Goal: Transaction & Acquisition: Obtain resource

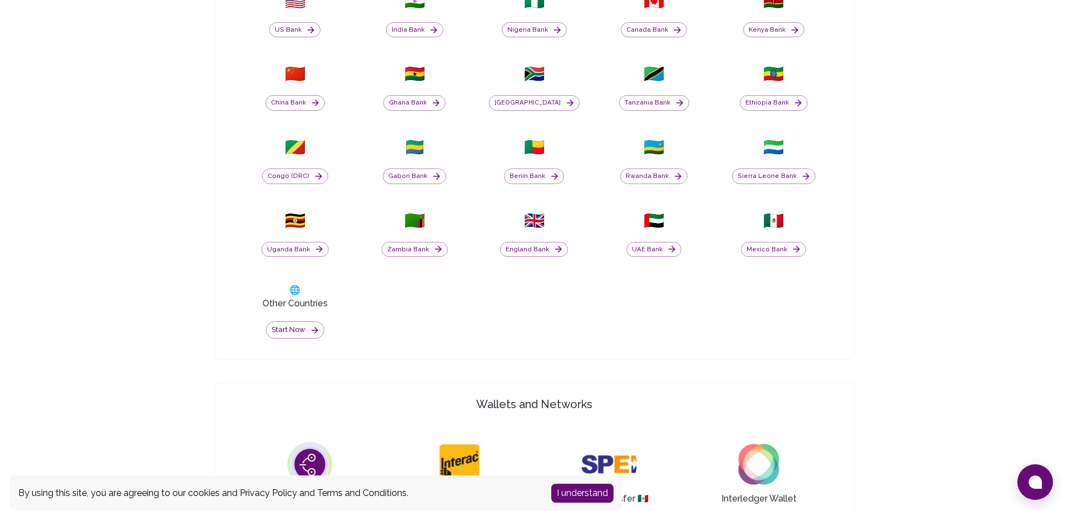
scroll to position [556, 0]
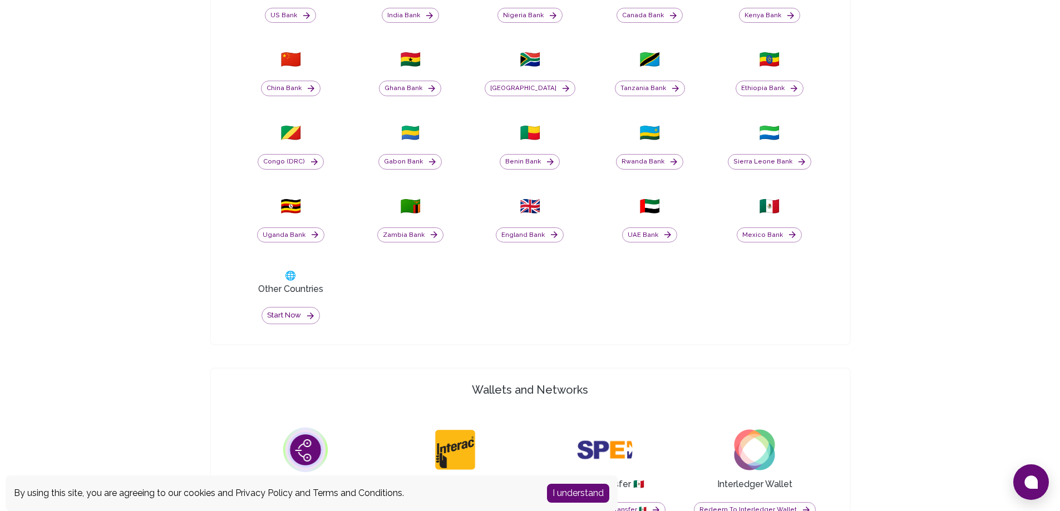
click at [303, 328] on div "🌐 Other Countries Start now" at bounding box center [290, 297] width 106 height 68
click at [308, 320] on icon "button" at bounding box center [310, 316] width 10 height 10
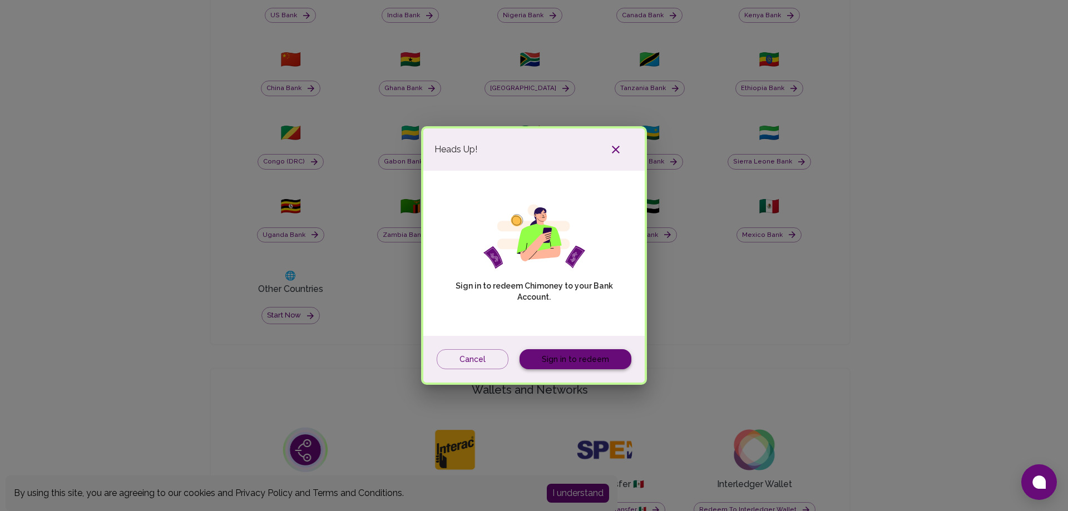
click at [559, 360] on link "Sign in to redeem" at bounding box center [575, 359] width 112 height 21
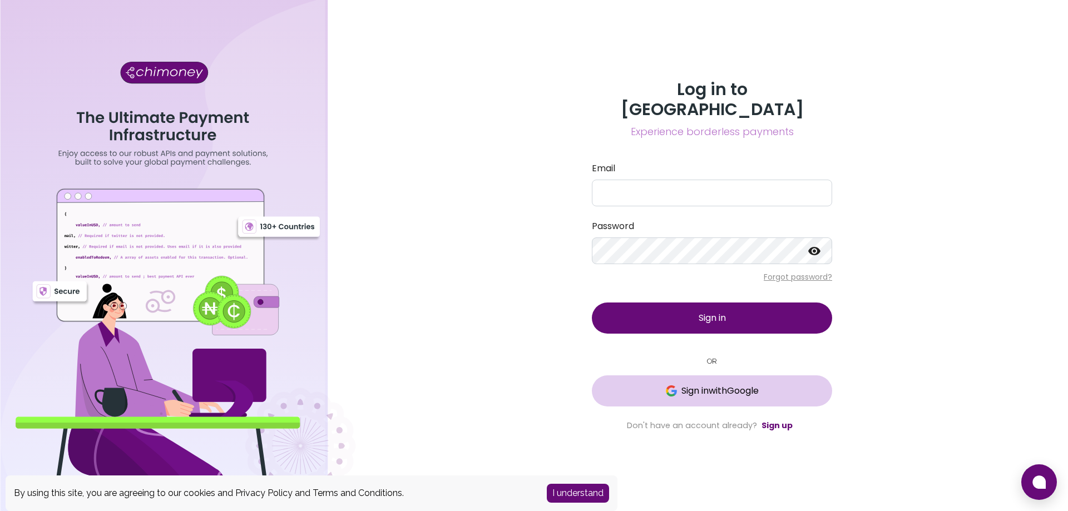
click at [711, 392] on button "Sign in with Google" at bounding box center [712, 390] width 240 height 31
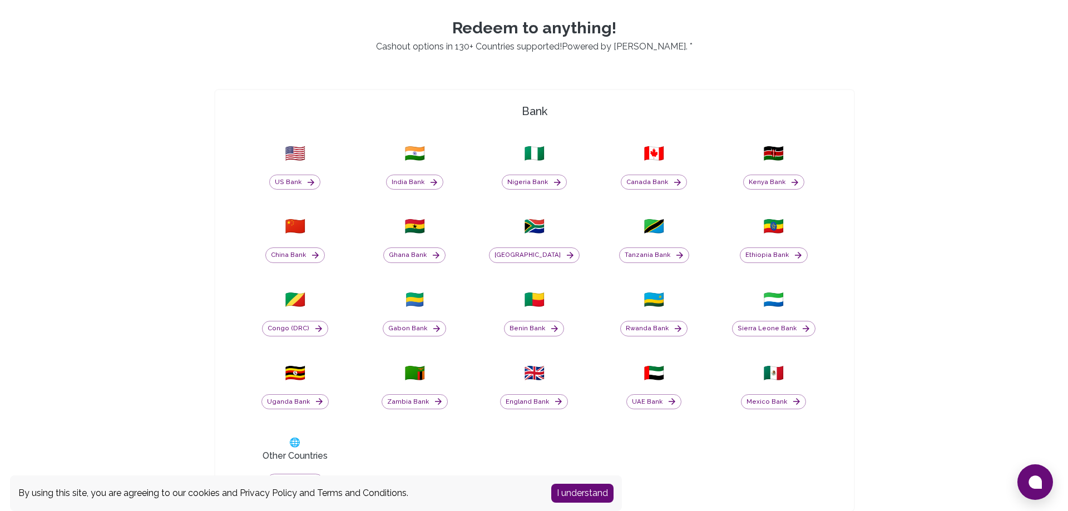
scroll to position [501, 0]
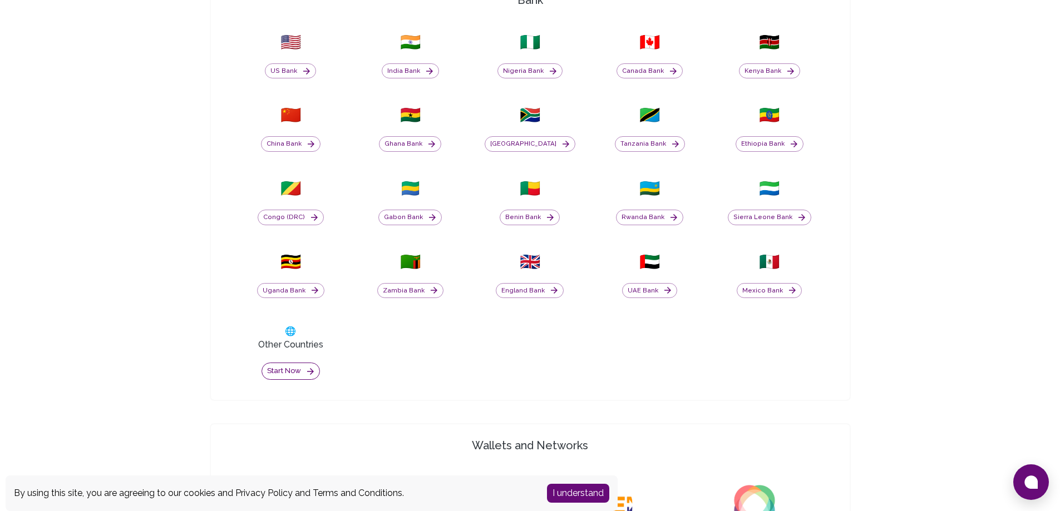
click at [290, 363] on button "Start now" at bounding box center [290, 371] width 58 height 17
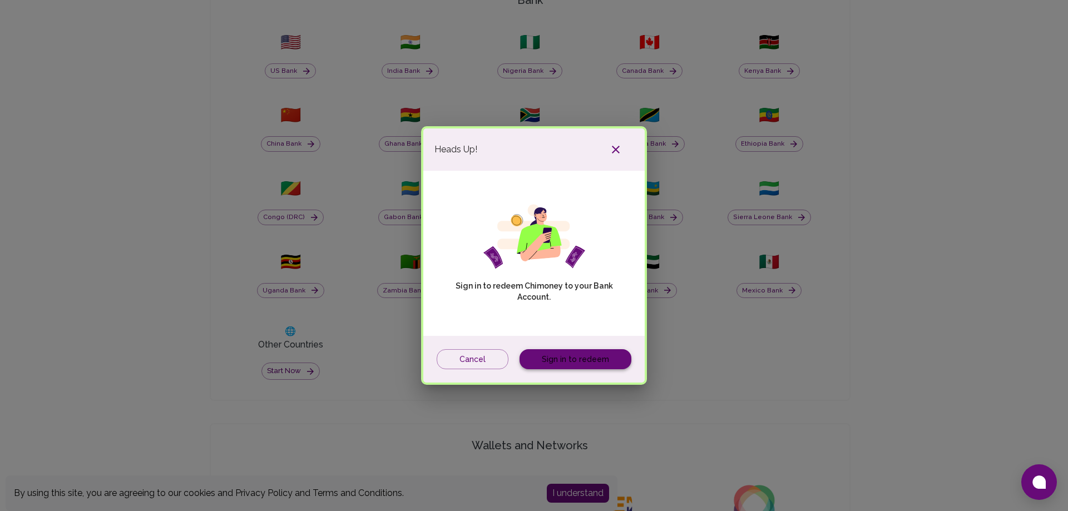
click at [555, 349] on link "Sign in to redeem" at bounding box center [575, 359] width 112 height 21
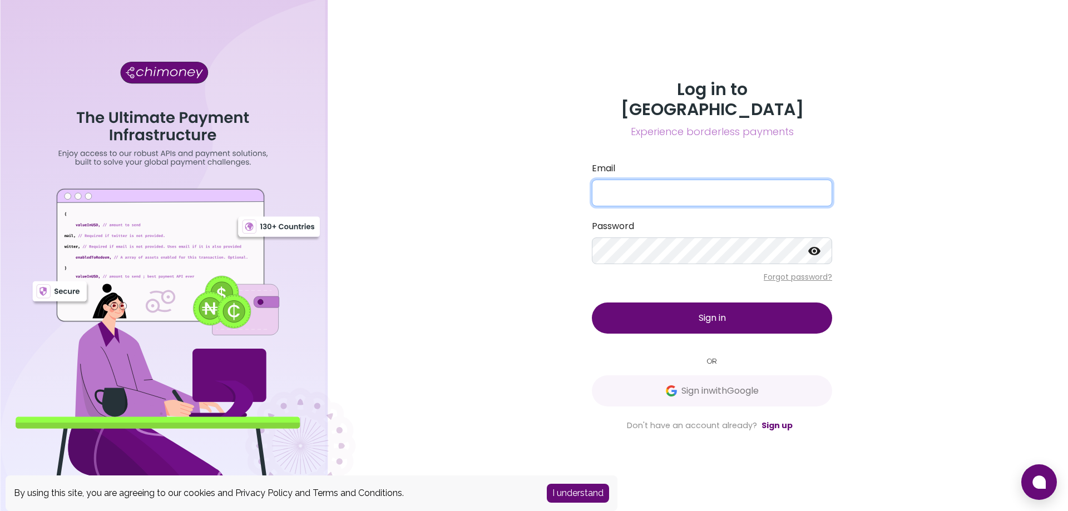
click at [673, 196] on input "Email" at bounding box center [712, 193] width 240 height 27
click at [650, 180] on input "[PERSON_NAME]@" at bounding box center [712, 193] width 240 height 27
drag, startPoint x: 603, startPoint y: 185, endPoint x: 744, endPoint y: 154, distance: 143.5
click at [744, 162] on label "Email" at bounding box center [712, 168] width 240 height 13
click at [744, 180] on input "[PERSON_NAME]+30" at bounding box center [712, 193] width 240 height 27
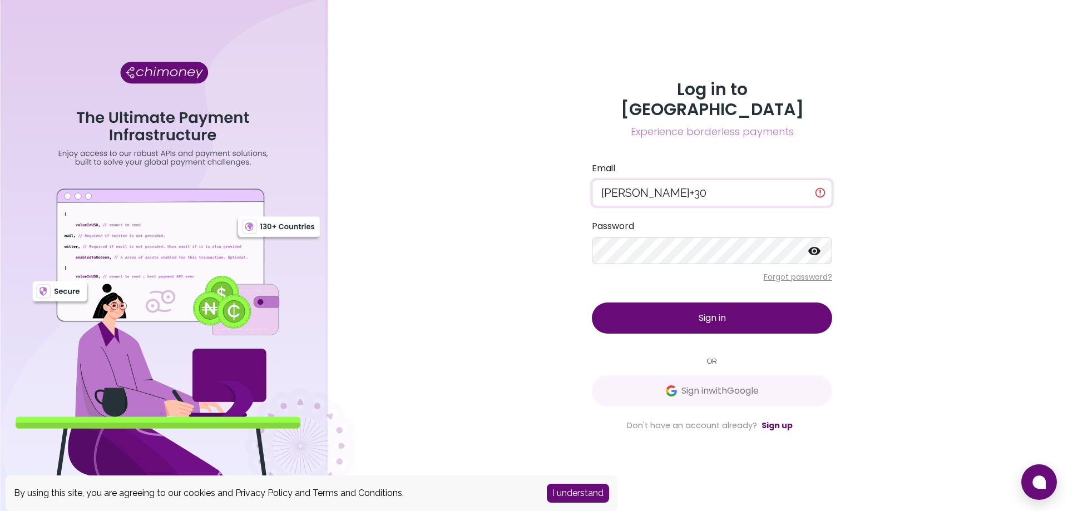
click at [621, 184] on input "[PERSON_NAME]+30" at bounding box center [712, 193] width 240 height 27
click at [608, 183] on input "[PERSON_NAME]+30" at bounding box center [712, 193] width 240 height 27
click at [680, 180] on input "[PERSON_NAME]+30" at bounding box center [712, 193] width 240 height 27
paste input "[DOMAIN_NAME]"
type input "[PERSON_NAME][EMAIL_ADDRESS][DOMAIN_NAME]"
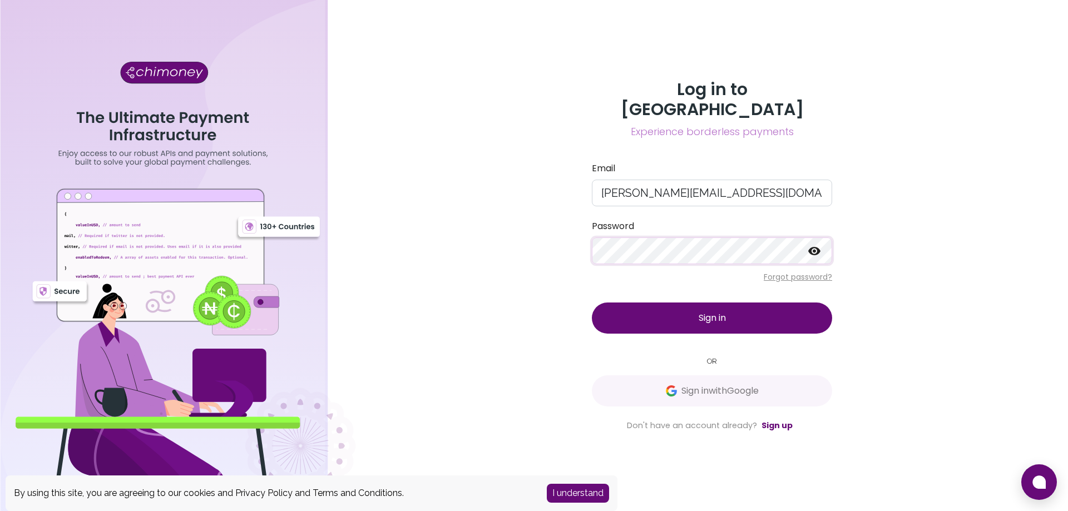
click at [819, 247] on icon at bounding box center [814, 251] width 12 height 8
click at [771, 420] on link "Sign up" at bounding box center [776, 425] width 31 height 11
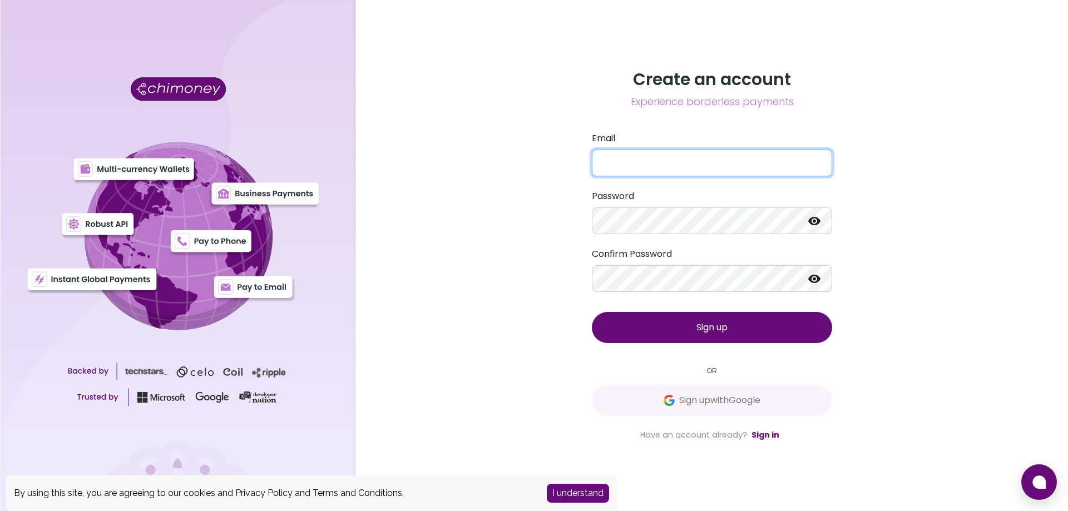
click at [691, 152] on input "Email" at bounding box center [712, 163] width 240 height 27
type input "arron+30@chimoney.io"
click at [942, 248] on div "Create an account Experience borderless payments Email arron+30@chimoney.io Pas…" at bounding box center [712, 255] width 712 height 511
drag, startPoint x: 719, startPoint y: 236, endPoint x: 755, endPoint y: 235, distance: 36.7
click at [755, 235] on form "Email arron+30@chimoney.io Password Confirm Password Sign up" at bounding box center [712, 237] width 240 height 211
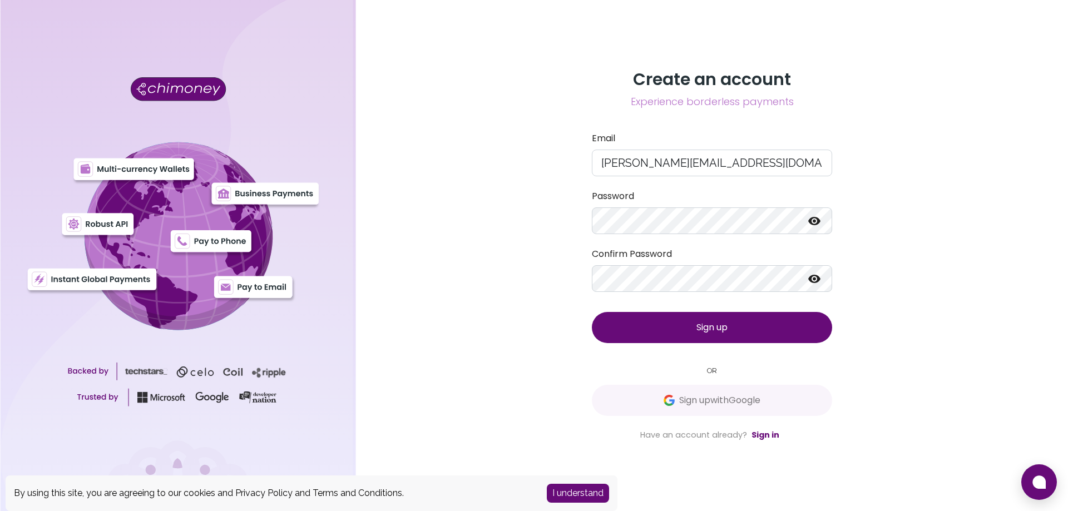
click at [755, 228] on form "Email arron+30@chimoney.io Password Confirm Password Sign up" at bounding box center [712, 237] width 240 height 211
drag, startPoint x: 755, startPoint y: 235, endPoint x: 809, endPoint y: 220, distance: 55.9
click at [809, 220] on div at bounding box center [712, 220] width 240 height 27
click at [809, 220] on icon at bounding box center [814, 221] width 12 height 8
click at [664, 322] on button "Sign up" at bounding box center [712, 327] width 240 height 31
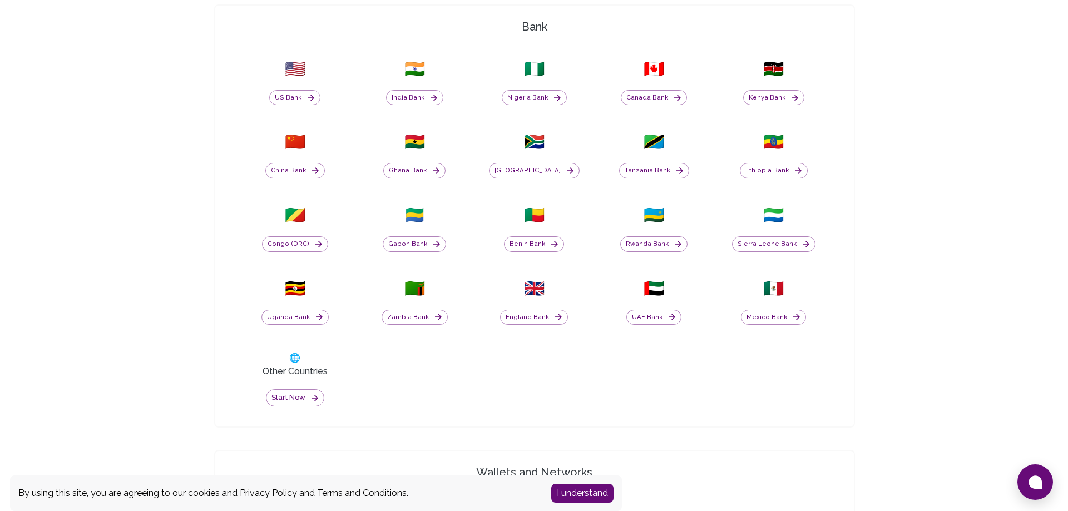
scroll to position [501, 0]
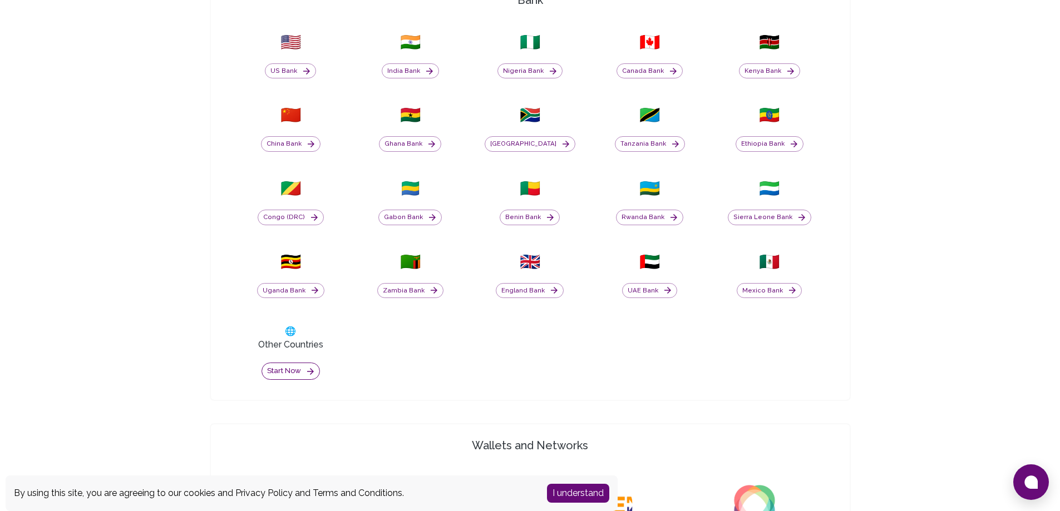
drag, startPoint x: 266, startPoint y: 379, endPoint x: 273, endPoint y: 373, distance: 9.1
click at [266, 379] on div "Start now" at bounding box center [290, 366] width 106 height 28
click at [273, 373] on button "Start now" at bounding box center [290, 371] width 58 height 17
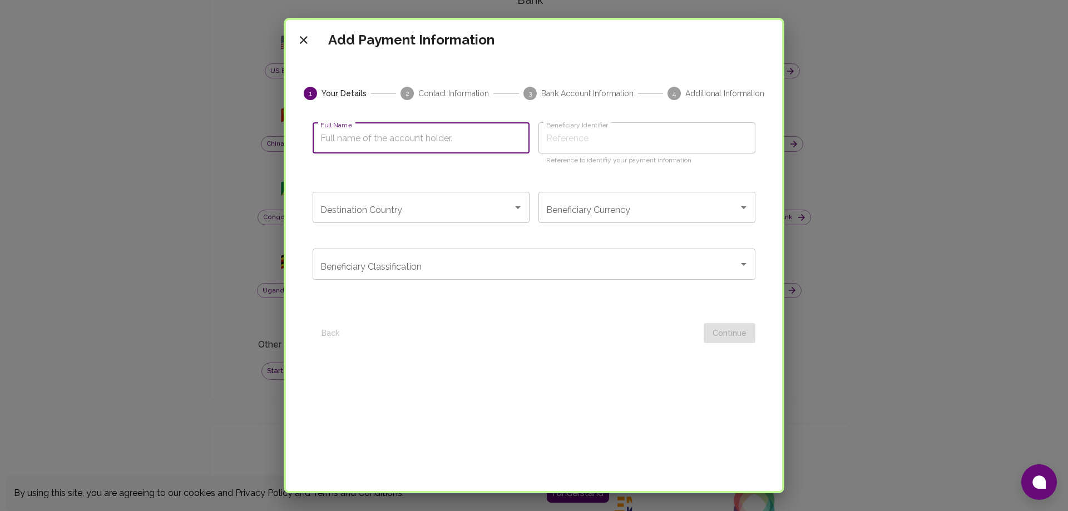
click at [414, 139] on input "Full Name" at bounding box center [421, 137] width 217 height 31
type input "J"
type input "Jm"
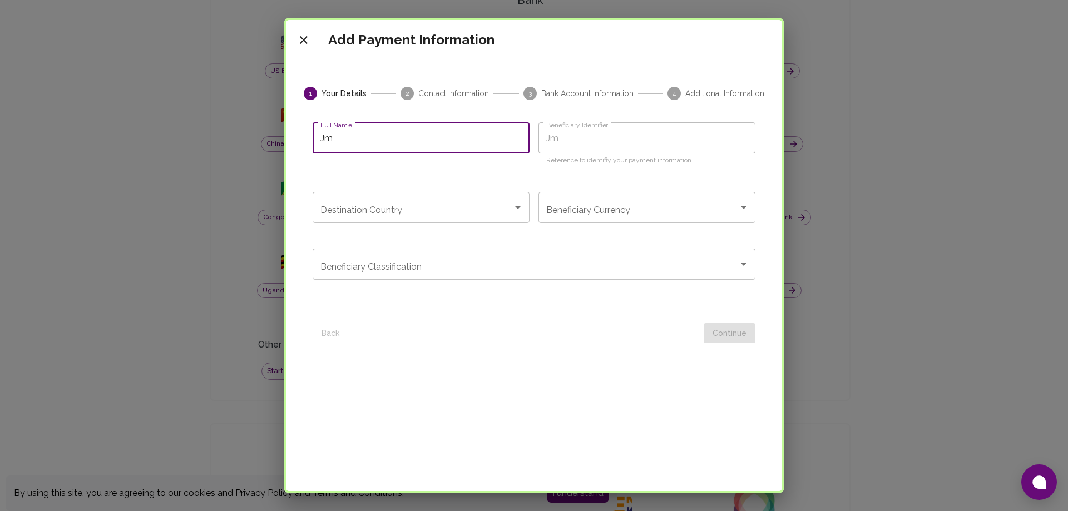
type input "J"
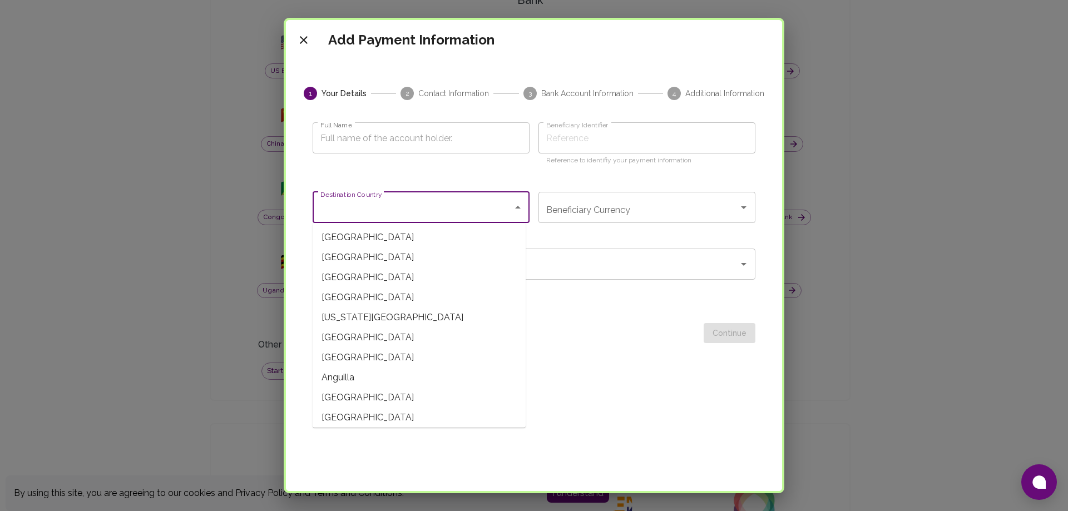
click at [451, 205] on input "Destination Country" at bounding box center [413, 207] width 190 height 21
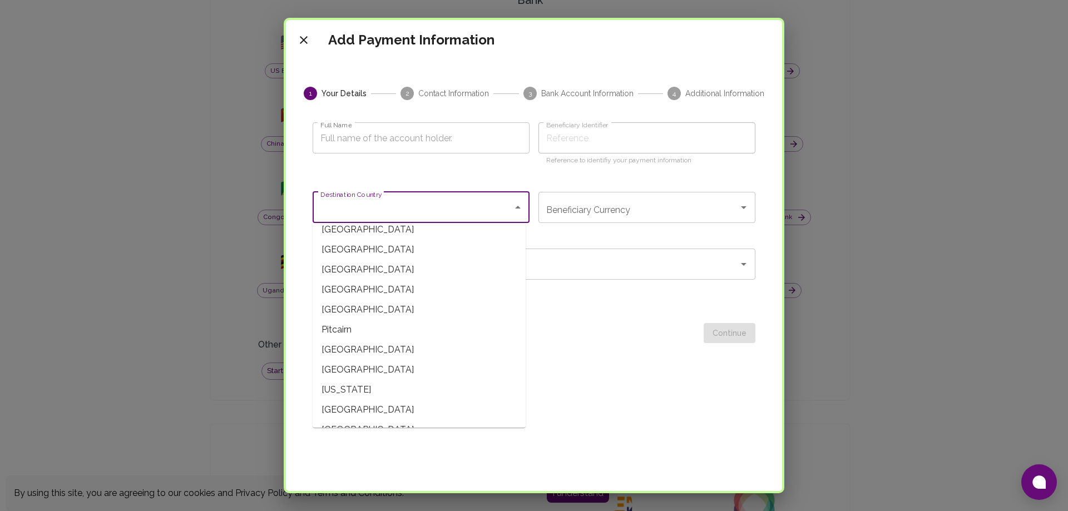
scroll to position [3186, 0]
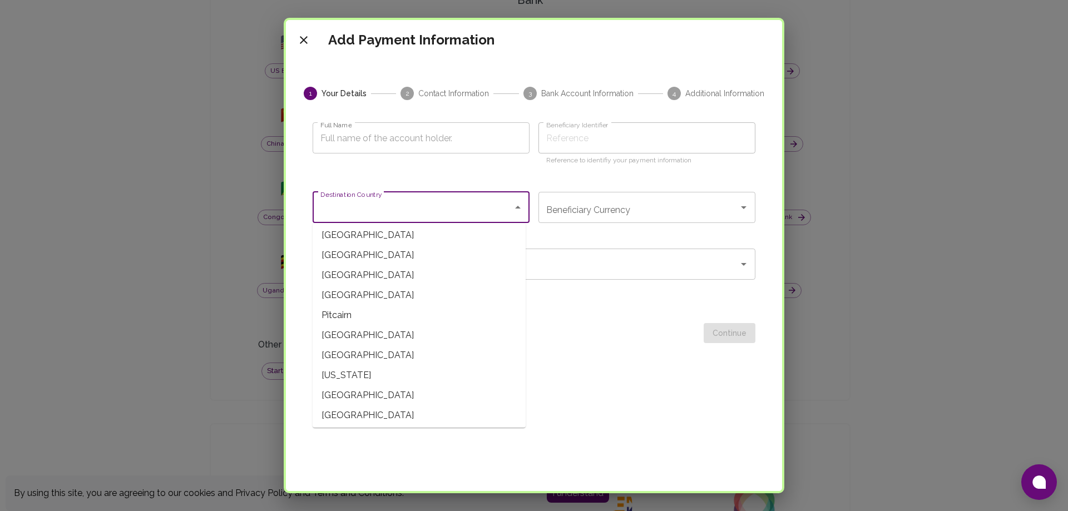
click at [325, 289] on span "[GEOGRAPHIC_DATA]" at bounding box center [419, 295] width 213 height 20
type input "[GEOGRAPHIC_DATA]"
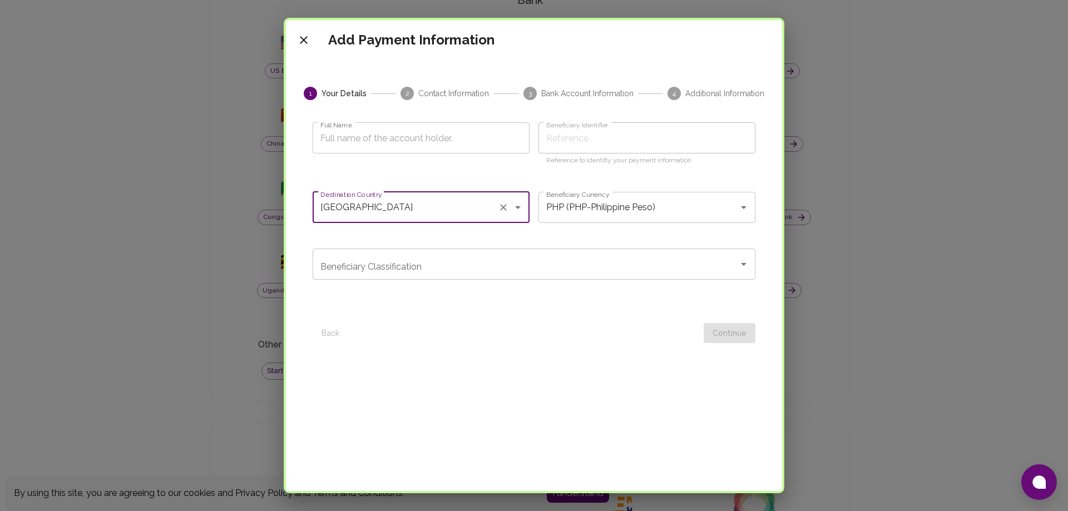
click at [400, 278] on div "Beneficiary Classification" at bounding box center [534, 264] width 443 height 31
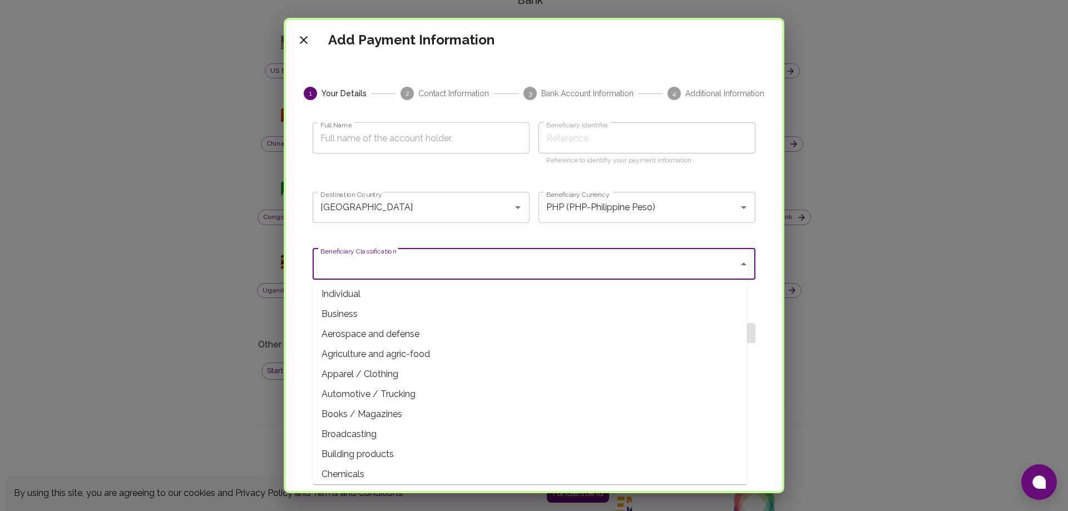
click at [370, 295] on span "Individual" at bounding box center [530, 294] width 434 height 20
type input "Individual"
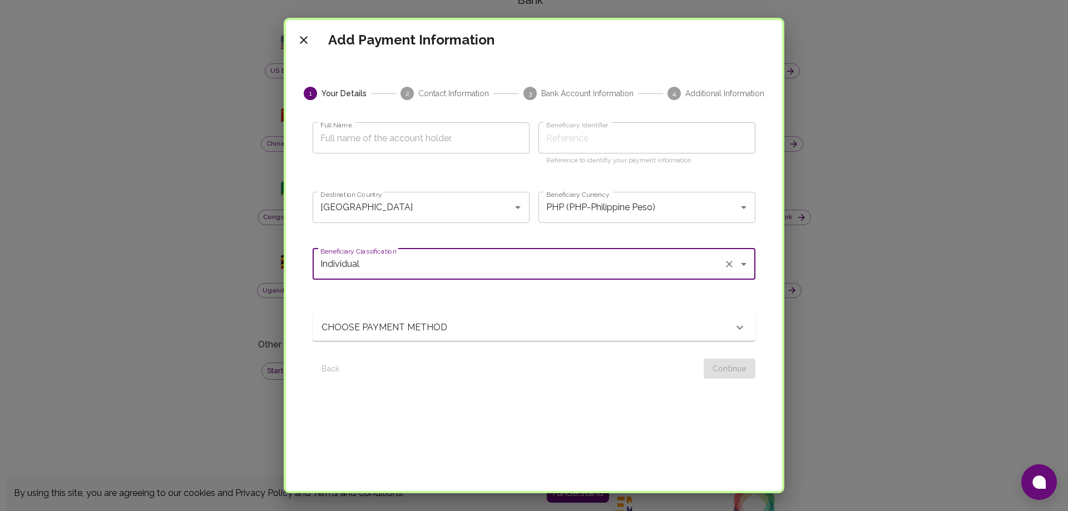
click at [536, 330] on div "CHOOSE PAYMENT METHOD" at bounding box center [527, 327] width 412 height 13
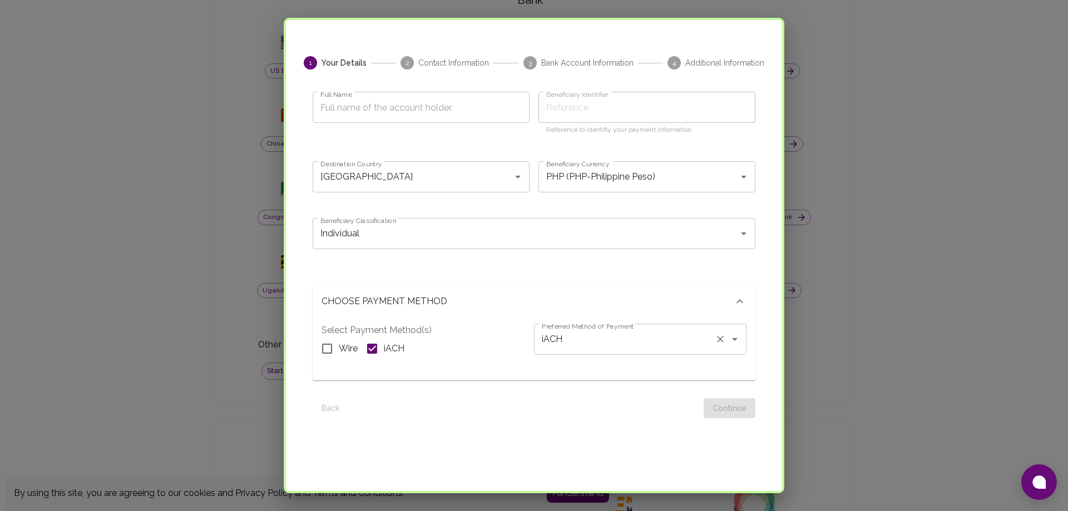
scroll to position [56, 0]
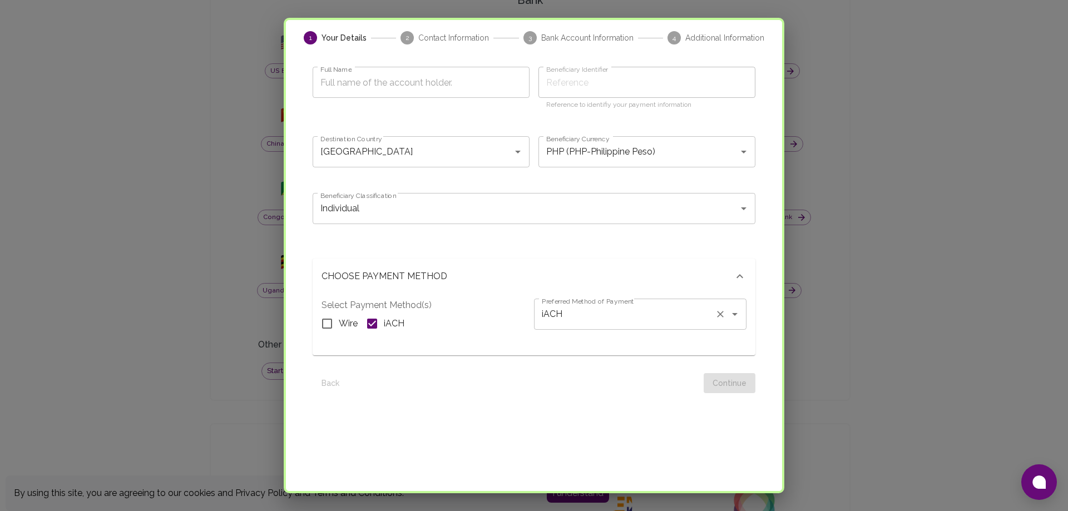
click at [634, 316] on input "iACH" at bounding box center [624, 314] width 171 height 21
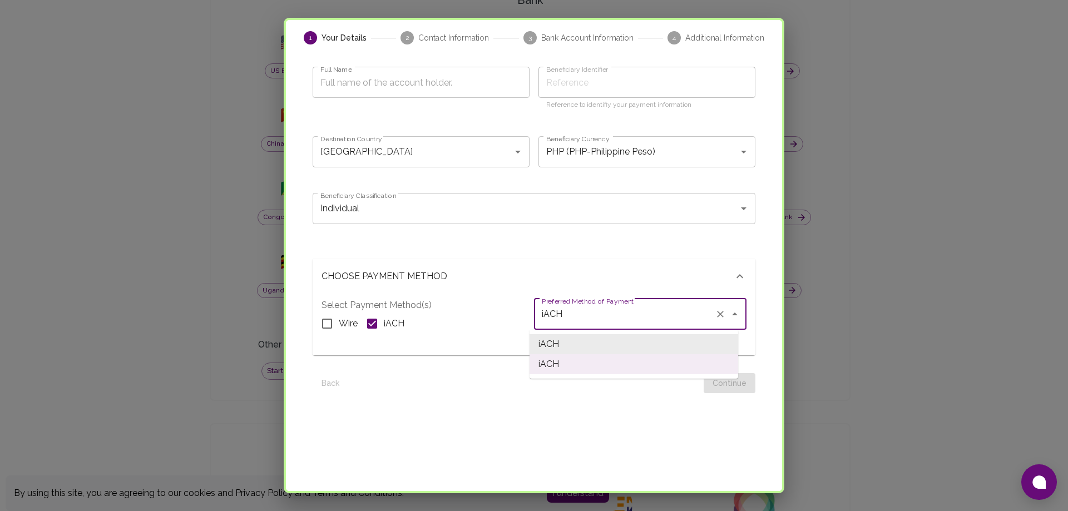
click at [634, 316] on input "iACH" at bounding box center [624, 314] width 171 height 21
click at [558, 244] on div at bounding box center [530, 245] width 452 height 9
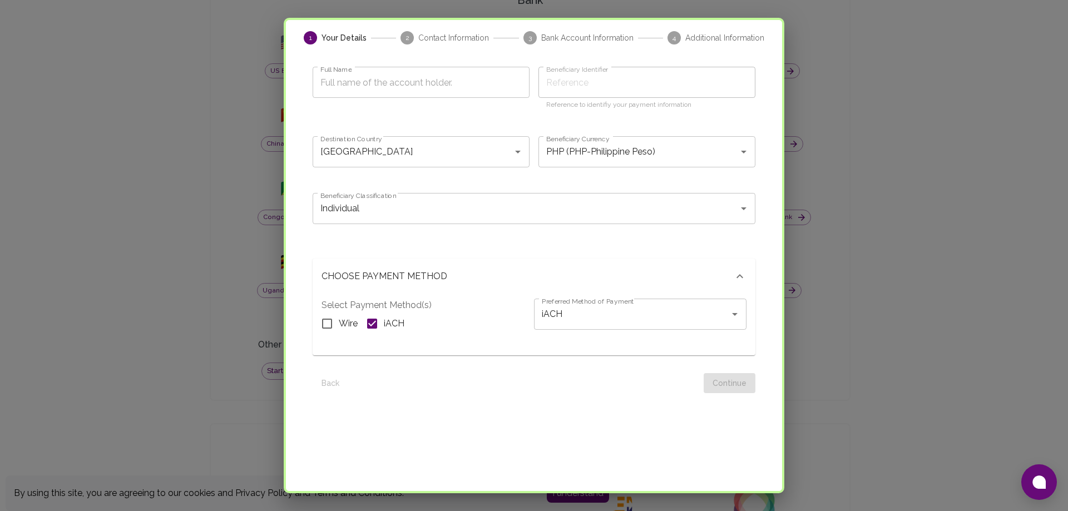
click at [719, 389] on div "Back Continue" at bounding box center [534, 378] width 443 height 29
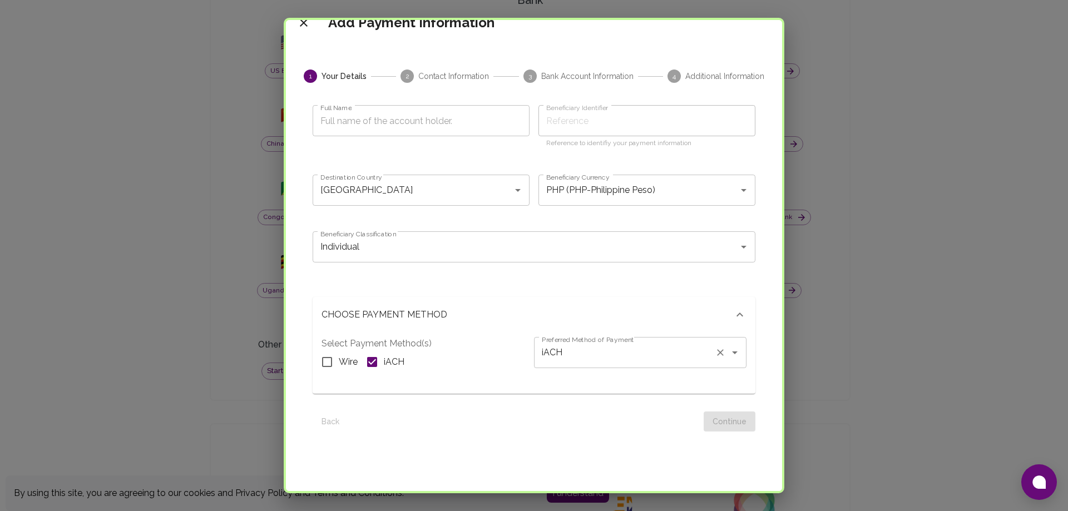
scroll to position [0, 0]
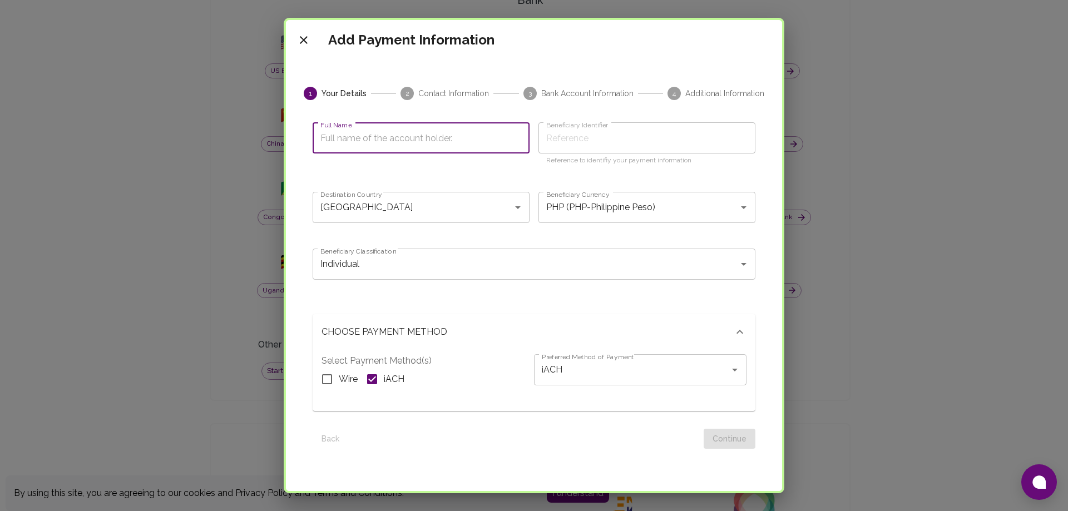
click at [498, 138] on input "Full Name" at bounding box center [421, 137] width 217 height 31
